Goal: Task Accomplishment & Management: Complete application form

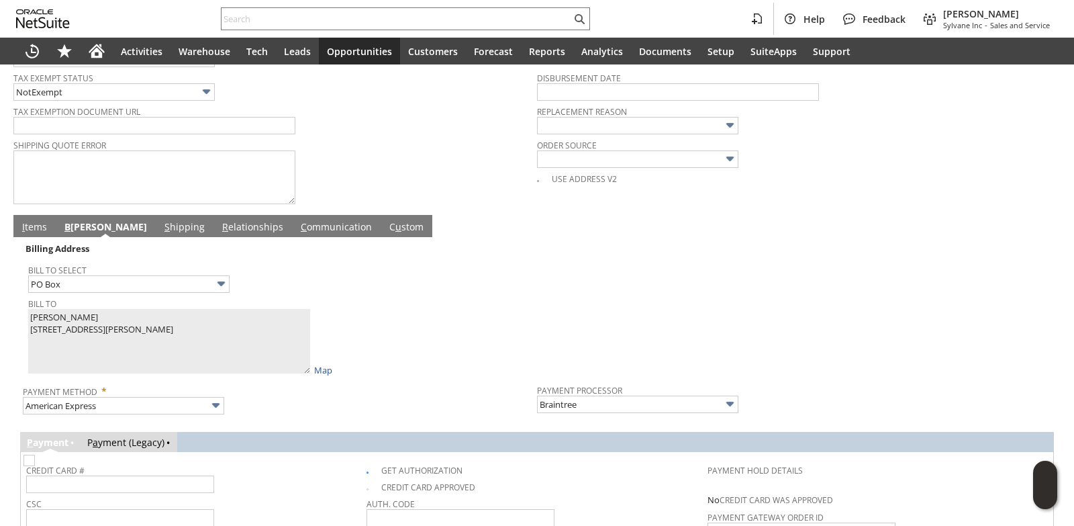
scroll to position [560, 0]
click at [40, 230] on link "I tems" at bounding box center [35, 228] width 32 height 15
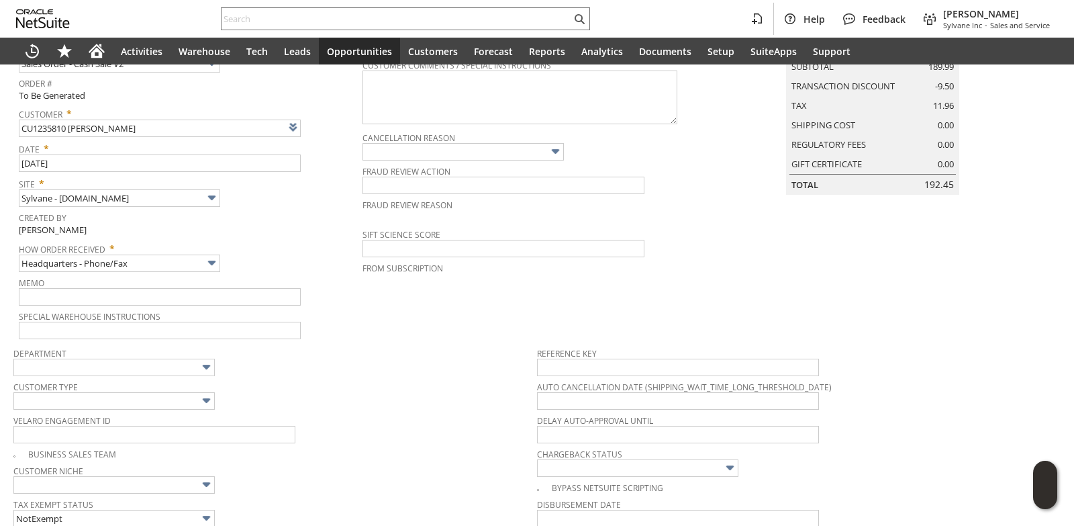
scroll to position [470, 0]
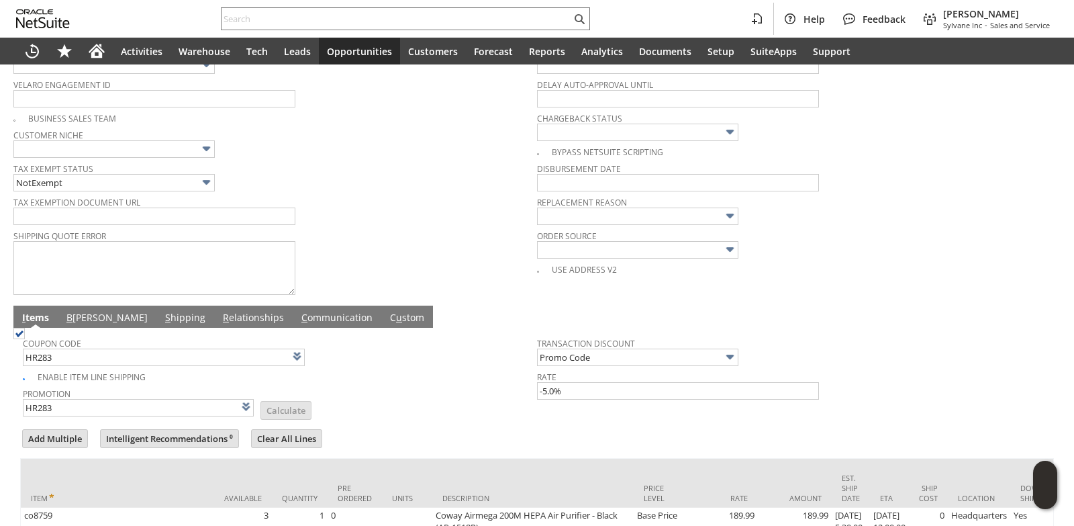
click at [84, 325] on link "B illing" at bounding box center [107, 318] width 88 height 15
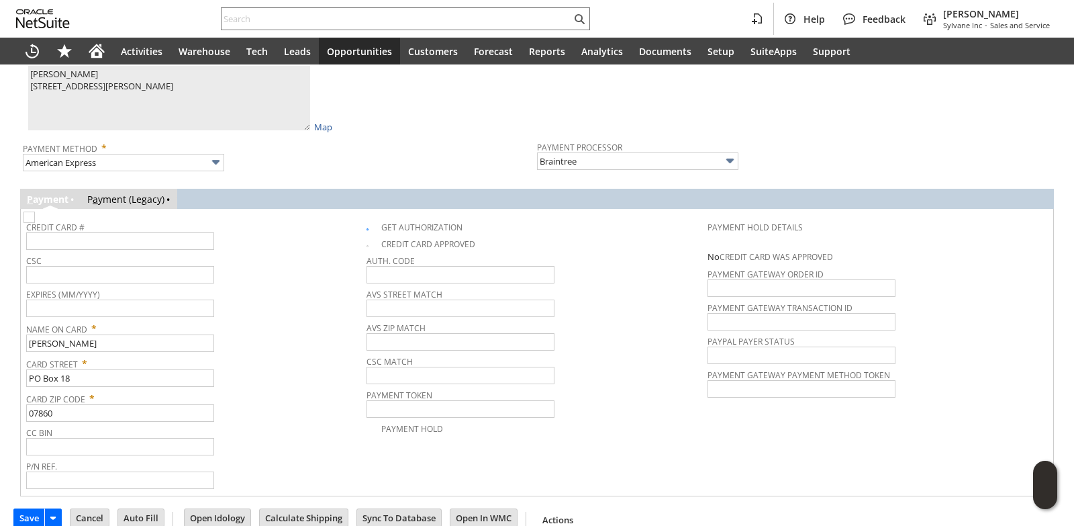
scroll to position [806, 0]
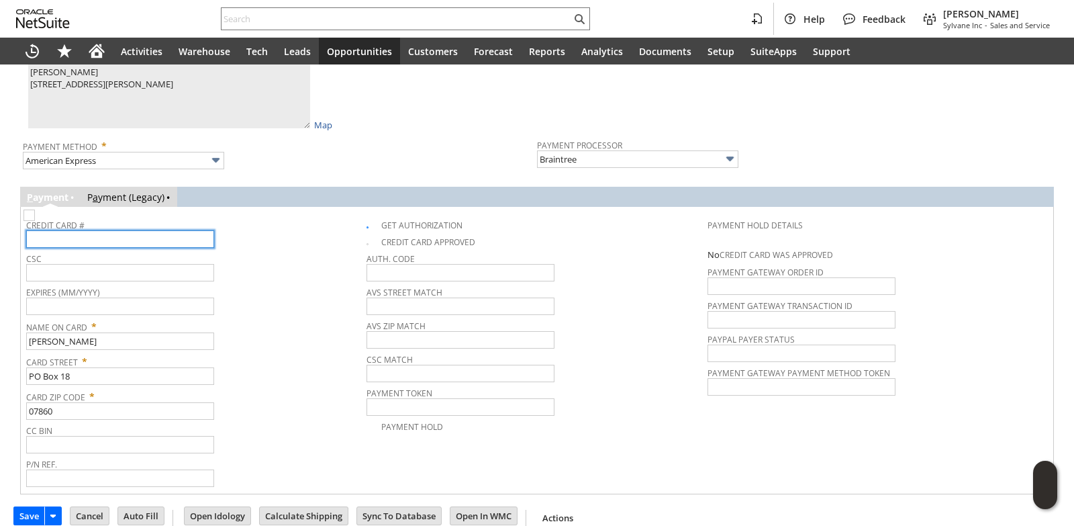
click at [110, 240] on input "text" at bounding box center [120, 238] width 188 height 17
type input "378001012371003"
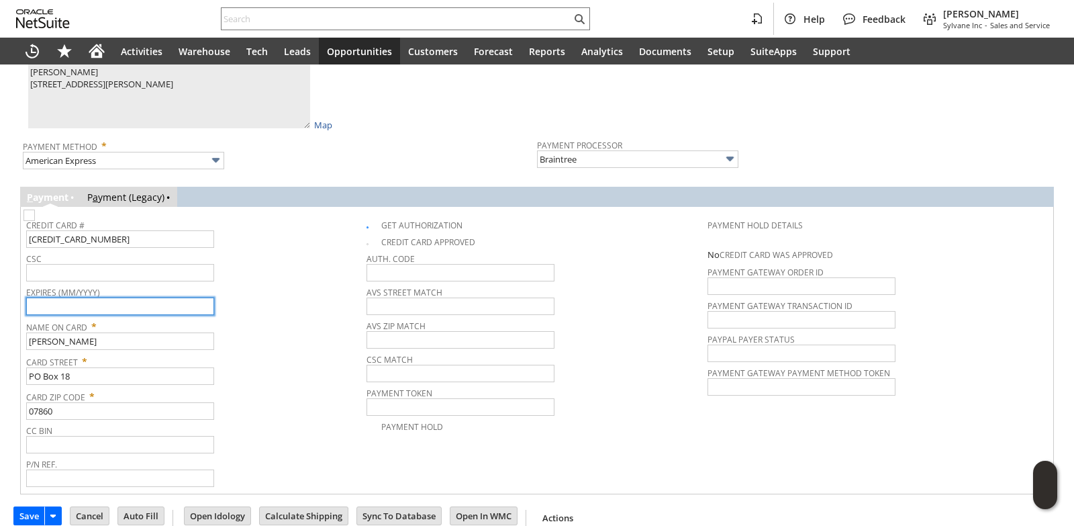
click at [109, 315] on input "text" at bounding box center [120, 305] width 188 height 17
type input "04/2026"
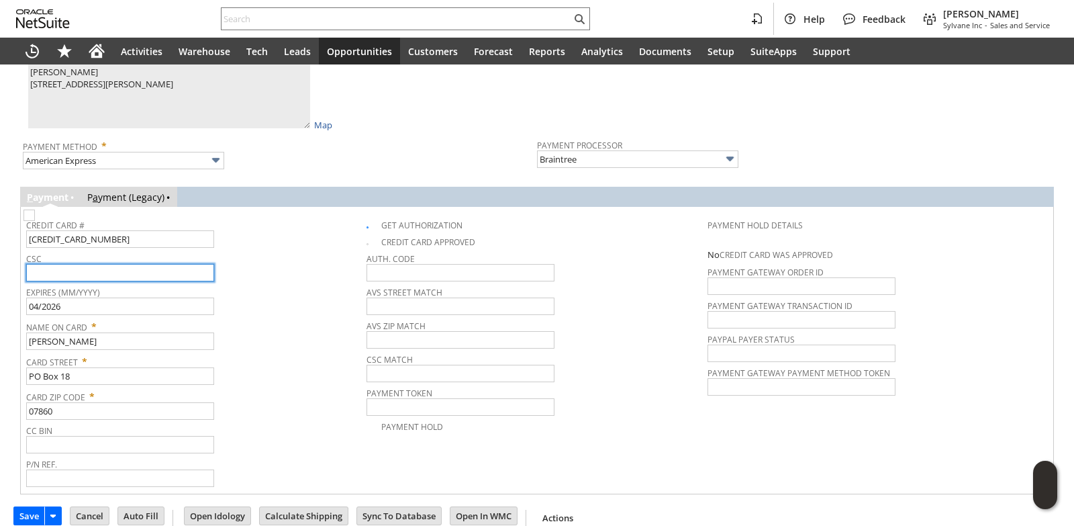
click at [109, 275] on input "text" at bounding box center [120, 272] width 188 height 17
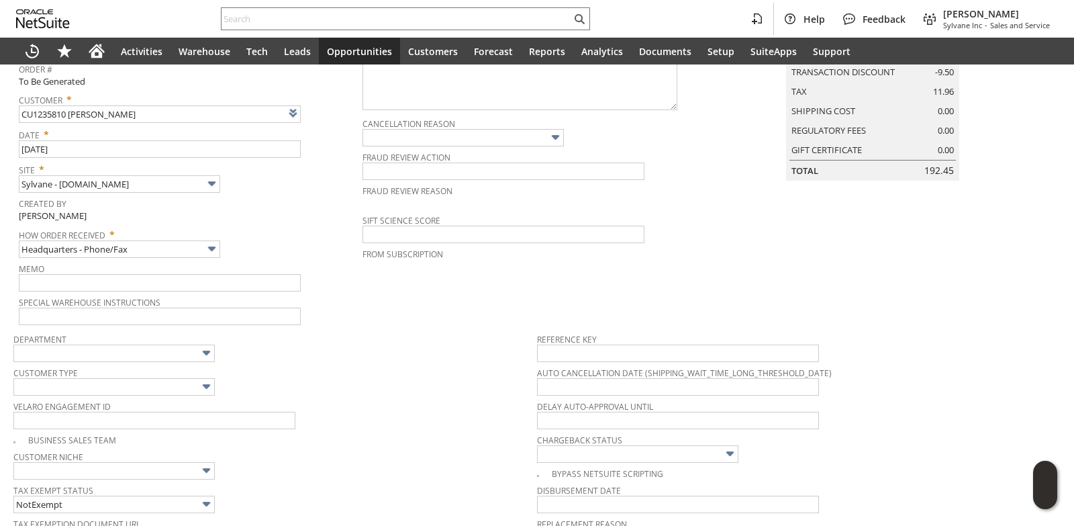
scroll to position [0, 0]
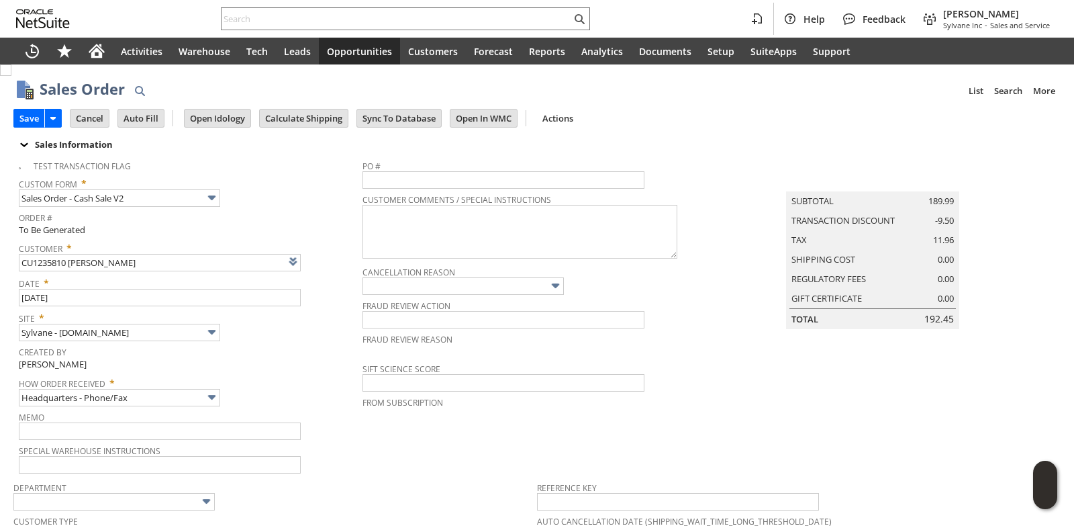
type input "6774"
click at [26, 125] on input "Save" at bounding box center [29, 117] width 30 height 17
